Goal: Transaction & Acquisition: Purchase product/service

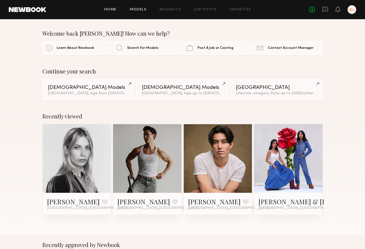
click at [142, 10] on link "Models" at bounding box center [138, 10] width 17 height 4
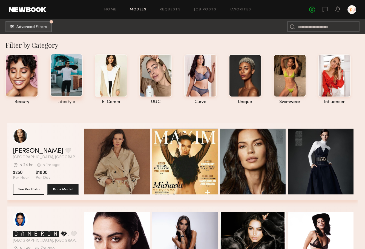
click at [70, 73] on div at bounding box center [66, 75] width 33 height 43
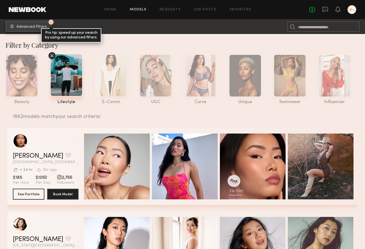
click at [31, 29] on button "1 Advanced Filters Pro tip: speed up your search by using our advanced filters." at bounding box center [28, 26] width 46 height 11
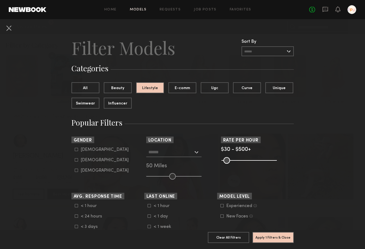
click at [84, 149] on div "[DEMOGRAPHIC_DATA]" at bounding box center [105, 149] width 48 height 3
type input "*"
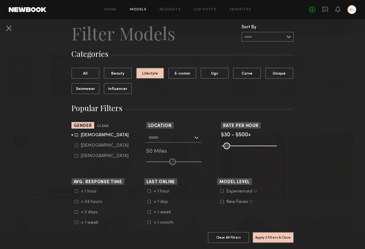
scroll to position [21, 0]
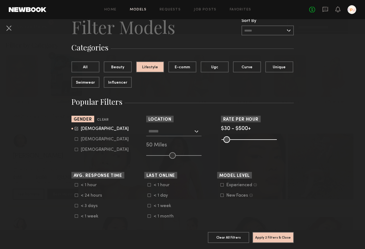
click at [197, 131] on div at bounding box center [173, 131] width 55 height 10
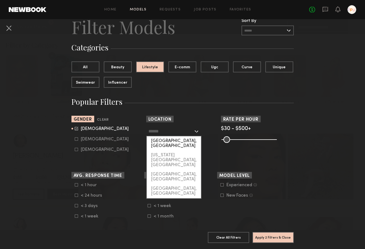
click at [183, 141] on div "[GEOGRAPHIC_DATA], [GEOGRAPHIC_DATA]" at bounding box center [174, 143] width 54 height 14
type input "**********"
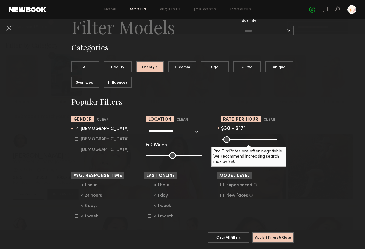
drag, startPoint x: 273, startPoint y: 139, endPoint x: 240, endPoint y: 140, distance: 33.7
type input "***"
click at [240, 140] on input "range" at bounding box center [249, 139] width 55 height 7
drag, startPoint x: 225, startPoint y: 141, endPoint x: 230, endPoint y: 142, distance: 5.6
type input "**"
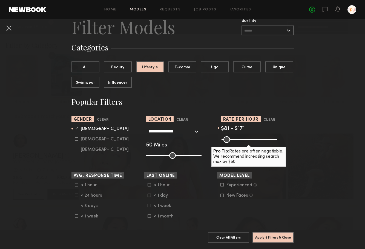
click at [230, 142] on input "range" at bounding box center [249, 139] width 55 height 7
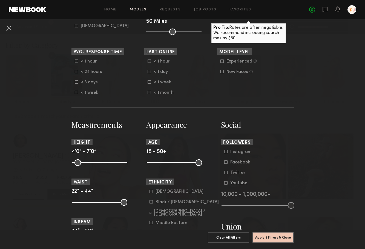
scroll to position [159, 0]
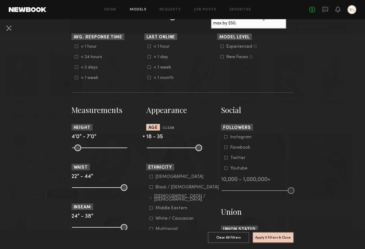
drag, startPoint x: 200, startPoint y: 149, endPoint x: 176, endPoint y: 149, distance: 24.1
type input "**"
click at [176, 149] on input "range" at bounding box center [174, 147] width 55 height 7
drag, startPoint x: 150, startPoint y: 149, endPoint x: 163, endPoint y: 149, distance: 12.9
type input "**"
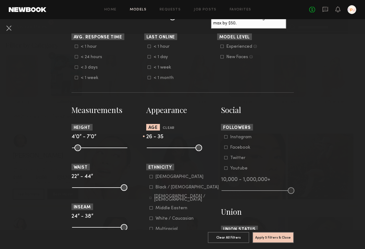
click at [163, 149] on input "range" at bounding box center [174, 147] width 55 height 7
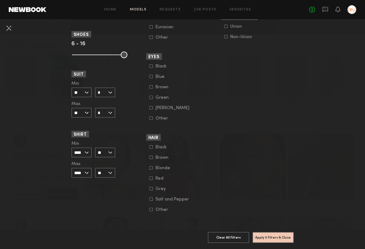
scroll to position [372, 0]
click at [278, 237] on button "Apply 5 Filters & Close" at bounding box center [273, 237] width 41 height 11
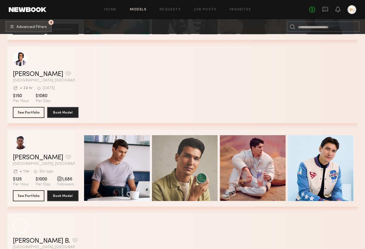
scroll to position [500, 0]
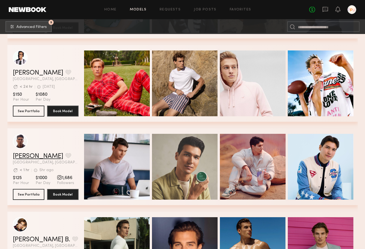
click at [29, 154] on link "[PERSON_NAME]" at bounding box center [38, 156] width 50 height 7
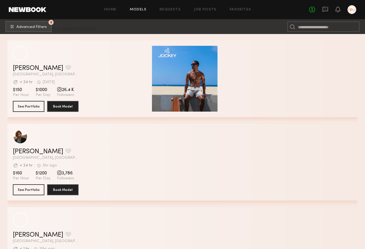
scroll to position [105, 0]
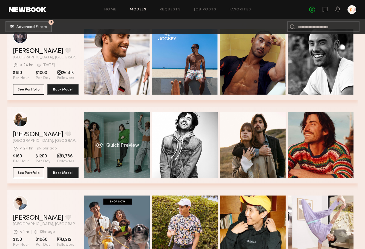
click at [121, 143] on span "Quick Preview" at bounding box center [122, 145] width 33 height 5
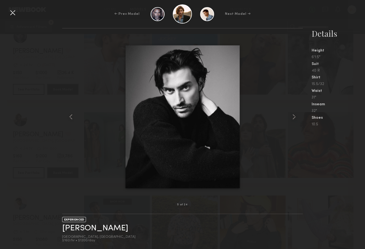
click at [16, 12] on div at bounding box center [12, 12] width 9 height 9
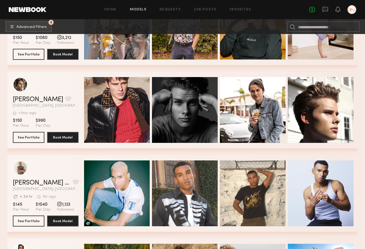
scroll to position [308, 0]
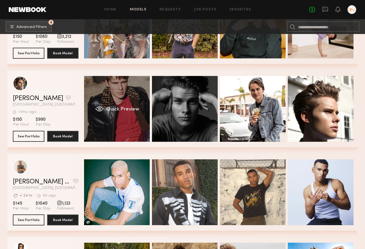
click at [116, 92] on div "Quick Preview" at bounding box center [117, 109] width 66 height 66
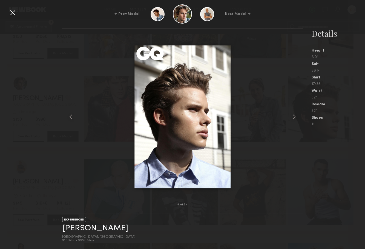
click at [11, 15] on div at bounding box center [12, 12] width 9 height 9
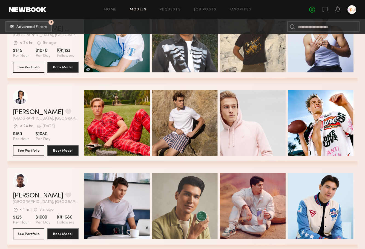
scroll to position [471, 0]
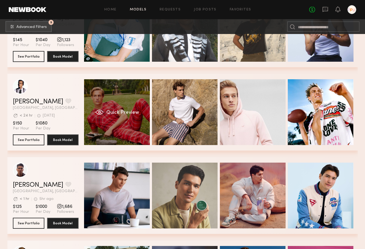
click at [103, 109] on div "grid" at bounding box center [99, 111] width 9 height 5
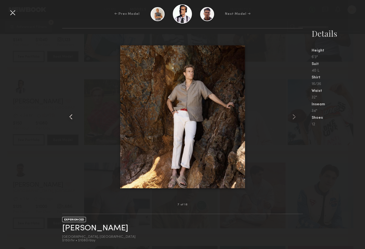
click at [70, 87] on div at bounding box center [67, 116] width 10 height 159
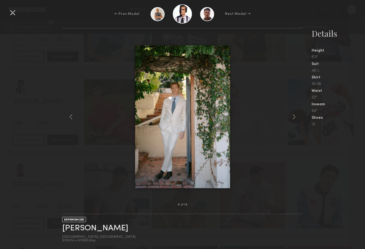
click at [9, 12] on div at bounding box center [12, 12] width 9 height 9
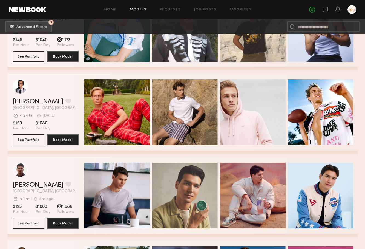
click at [25, 103] on link "[PERSON_NAME]" at bounding box center [38, 101] width 50 height 7
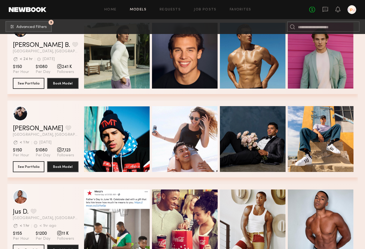
scroll to position [694, 0]
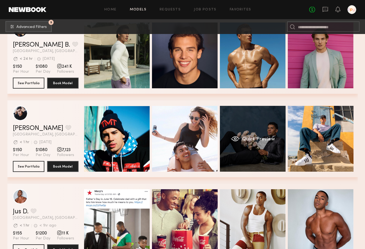
click at [263, 124] on div "Quick Preview" at bounding box center [253, 139] width 66 height 66
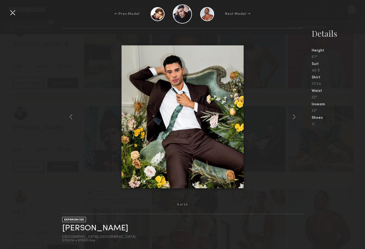
click at [12, 12] on div at bounding box center [12, 12] width 9 height 9
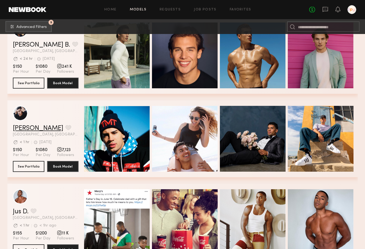
click at [25, 129] on link "[PERSON_NAME]" at bounding box center [38, 128] width 50 height 7
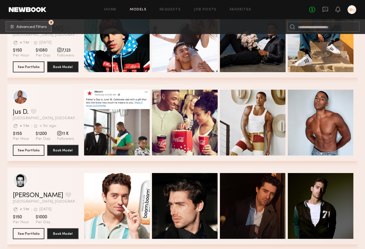
scroll to position [804, 0]
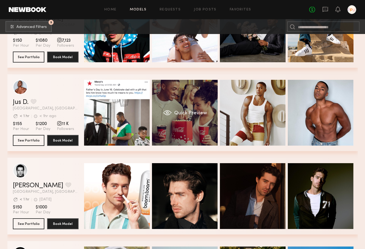
click at [199, 108] on div "Quick Preview" at bounding box center [185, 113] width 66 height 66
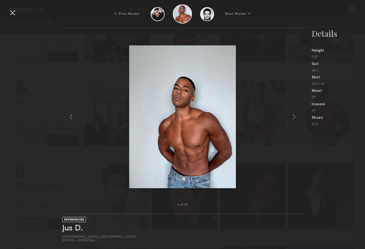
click at [14, 12] on div at bounding box center [12, 12] width 9 height 9
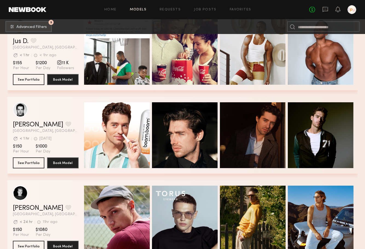
scroll to position [892, 0]
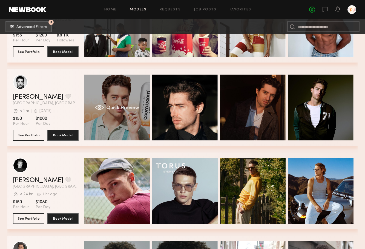
click at [134, 98] on div "Quick Preview" at bounding box center [117, 108] width 66 height 66
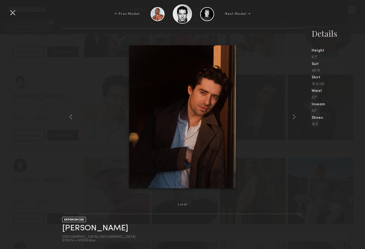
click at [15, 14] on div at bounding box center [12, 12] width 9 height 9
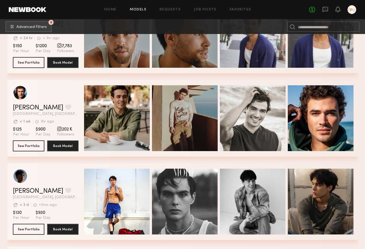
scroll to position [1139, 0]
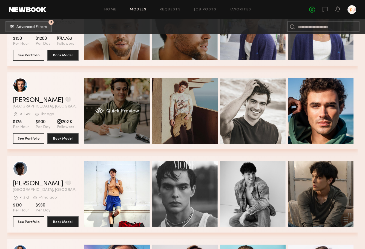
click at [117, 100] on div "Quick Preview" at bounding box center [117, 111] width 66 height 66
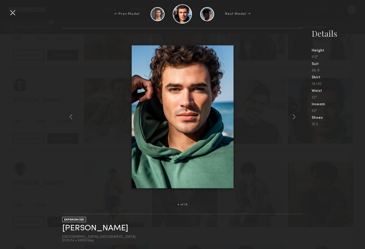
click at [13, 15] on div at bounding box center [12, 12] width 9 height 9
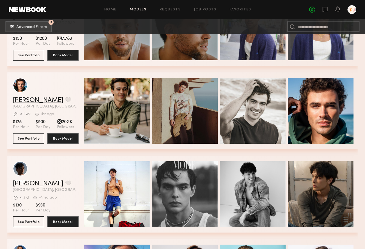
click at [21, 99] on link "[PERSON_NAME]" at bounding box center [38, 100] width 50 height 7
